Goal: Task Accomplishment & Management: Use online tool/utility

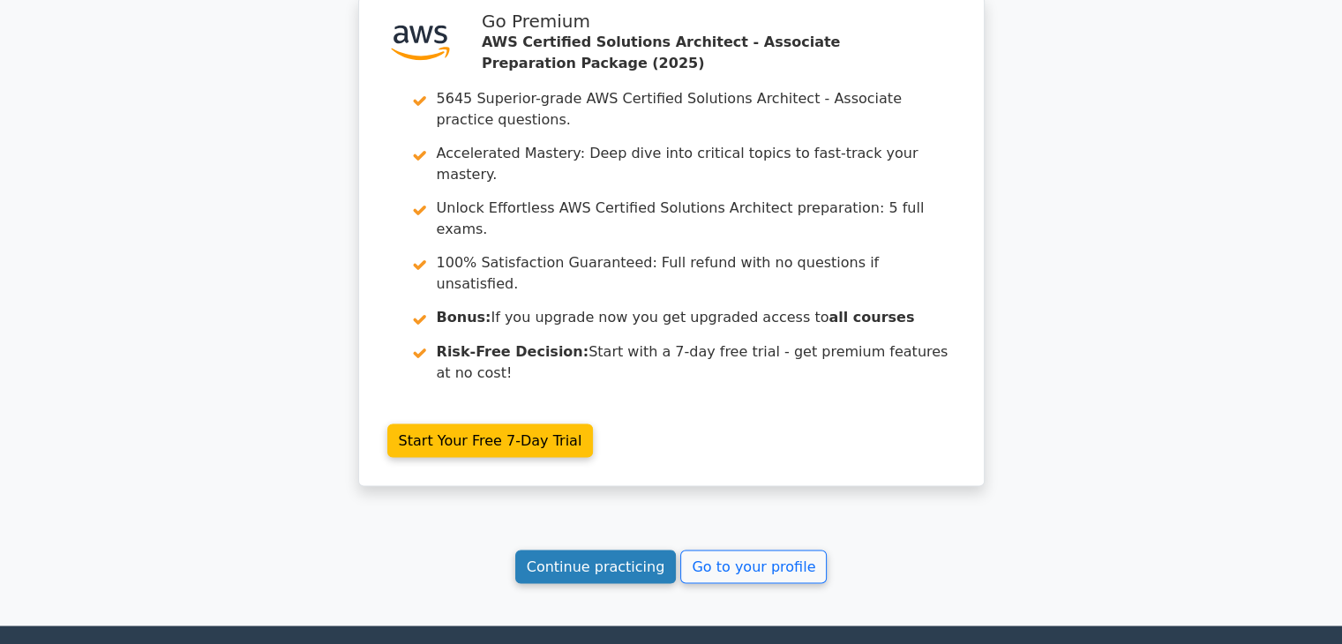
scroll to position [3009, 0]
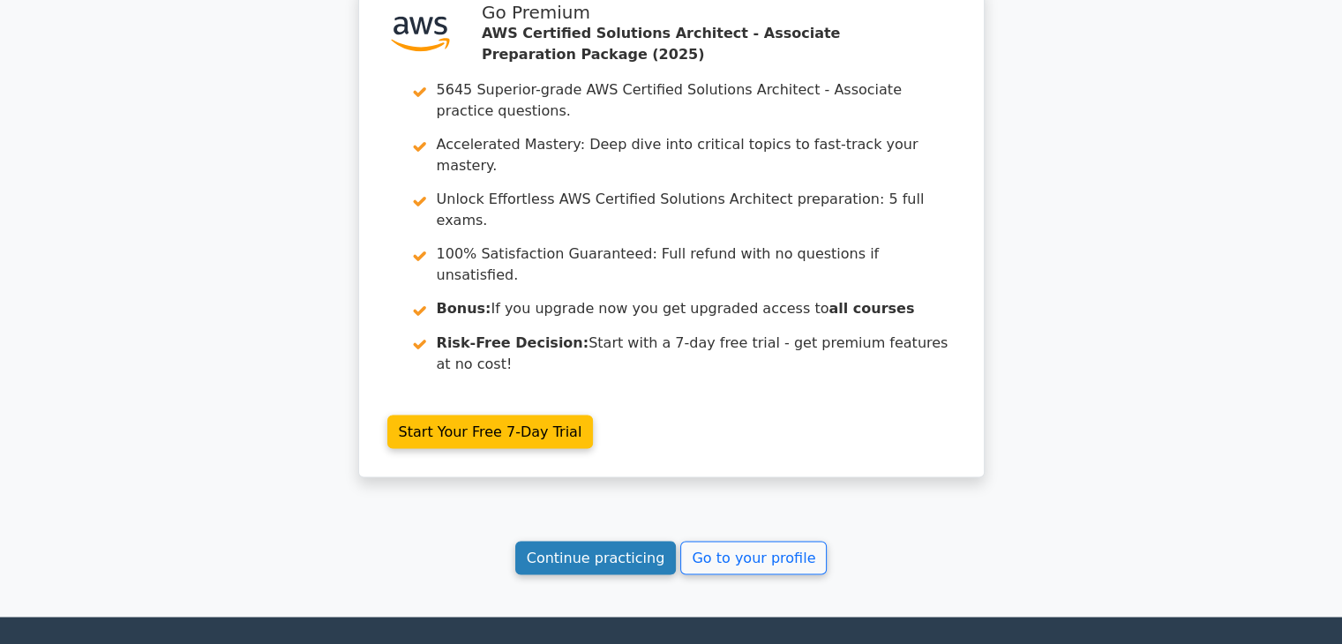
click at [601, 541] on link "Continue practicing" at bounding box center [595, 558] width 161 height 34
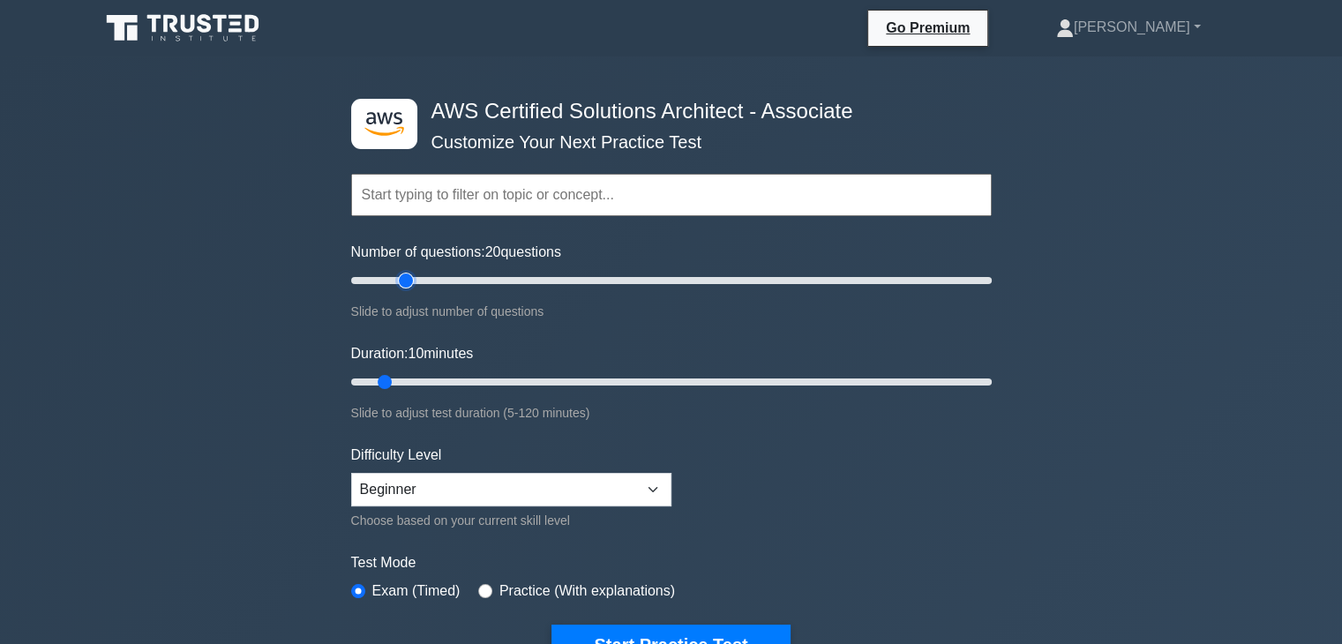
drag, startPoint x: 380, startPoint y: 276, endPoint x: 407, endPoint y: 280, distance: 26.7
type input "20"
click at [407, 280] on input "Number of questions: 20 questions" at bounding box center [671, 280] width 640 height 21
drag, startPoint x: 388, startPoint y: 379, endPoint x: 490, endPoint y: 378, distance: 102.3
type input "30"
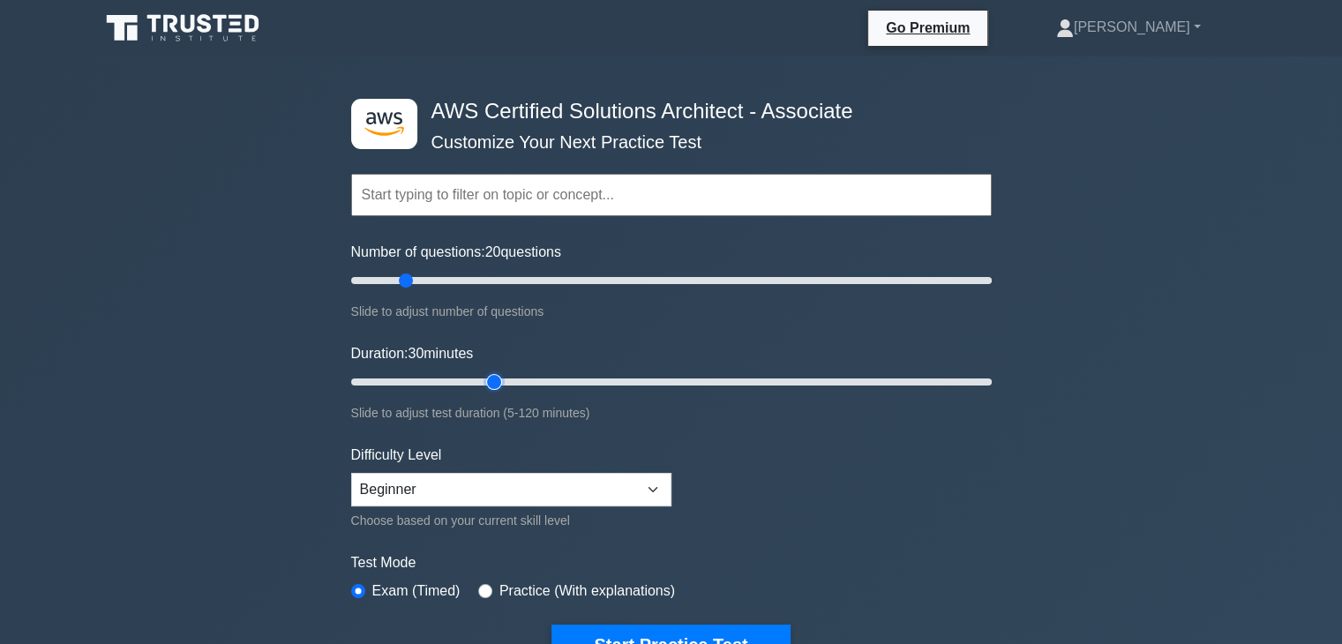
click at [490, 378] on input "Duration: 30 minutes" at bounding box center [671, 381] width 640 height 21
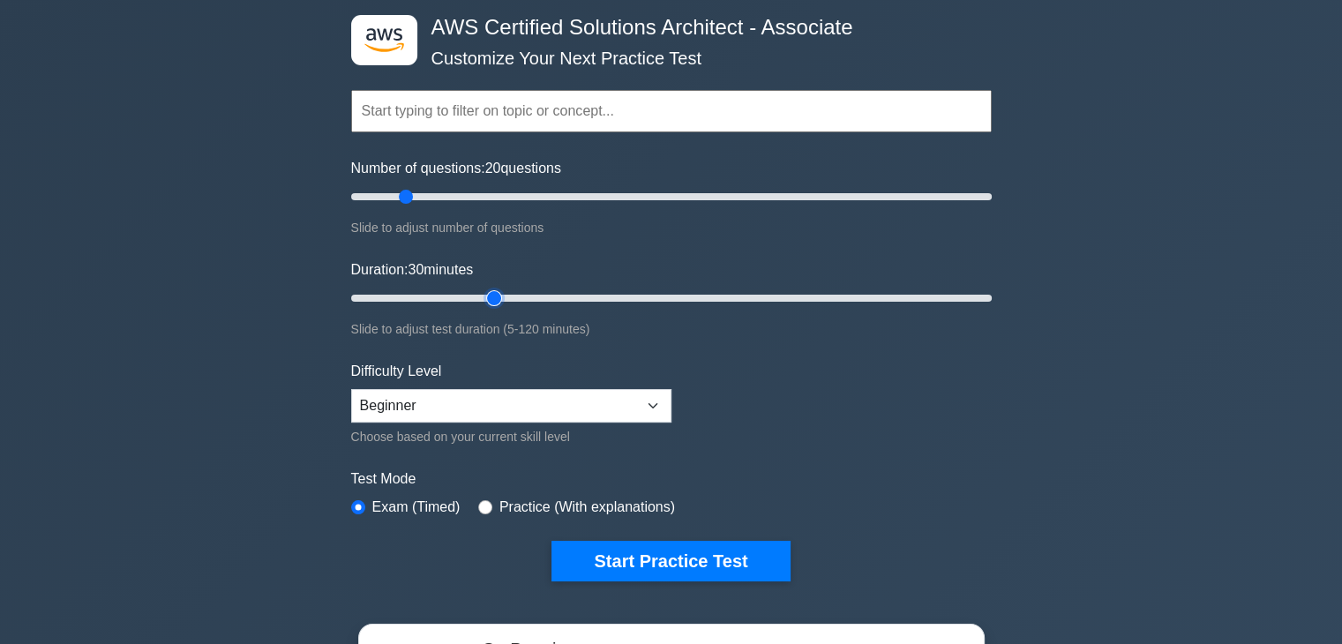
scroll to position [88, 0]
